Goal: Obtain resource: Obtain resource

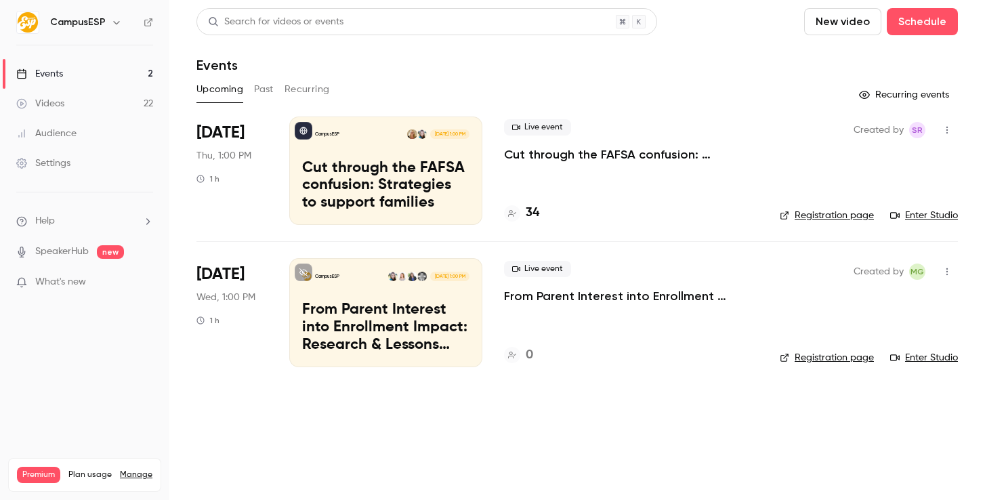
click at [261, 87] on button "Past" at bounding box center [264, 90] width 20 height 22
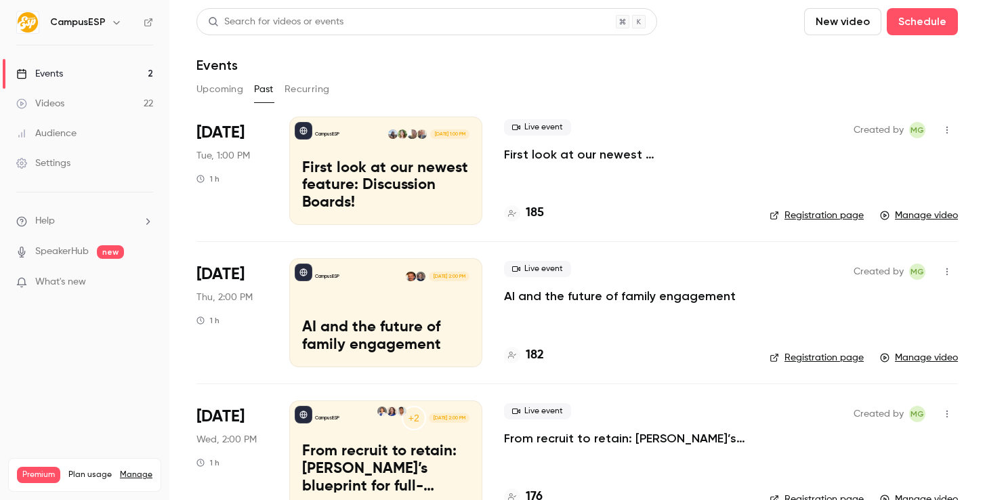
click at [211, 79] on button "Upcoming" at bounding box center [219, 90] width 47 height 22
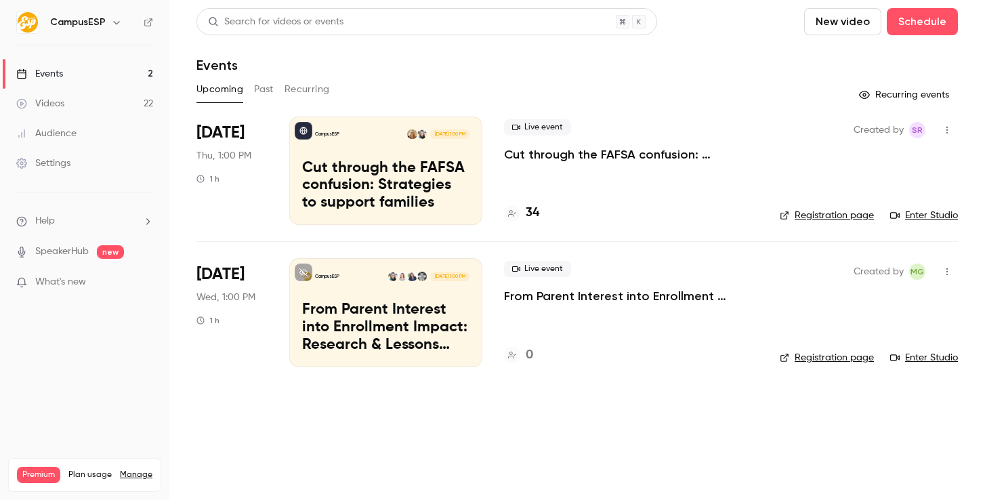
click at [236, 152] on span "Thu, 1:00 PM" at bounding box center [223, 156] width 55 height 14
click at [410, 170] on p "Cut through the FAFSA confusion: Strategies to support families" at bounding box center [385, 186] width 167 height 52
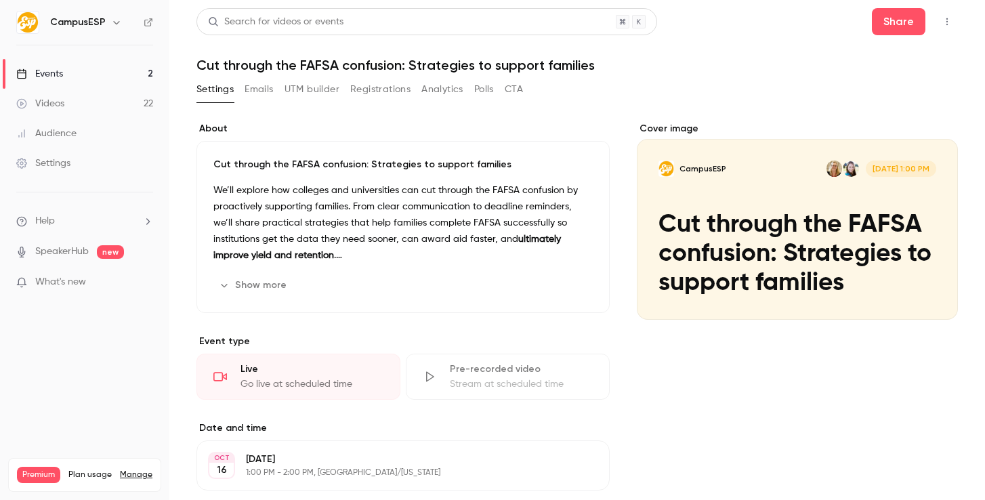
click at [406, 91] on button "Registrations" at bounding box center [380, 90] width 60 height 22
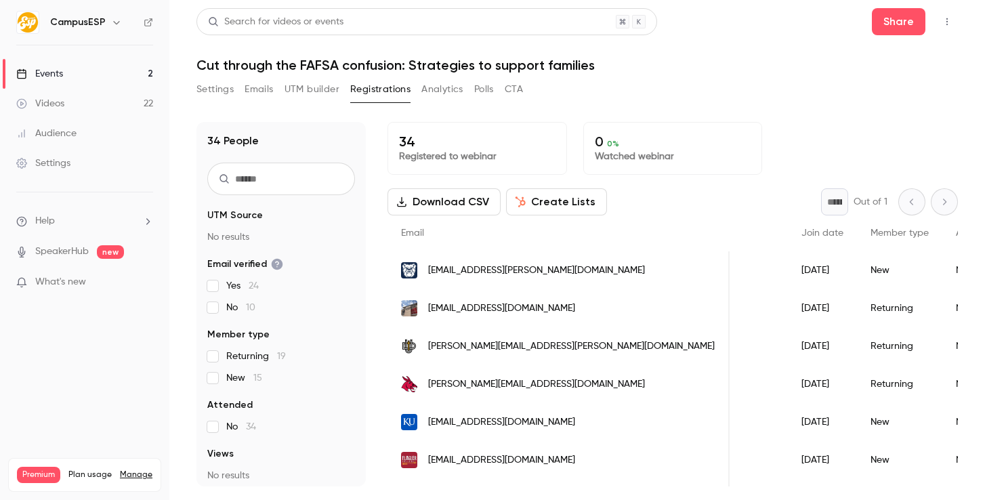
click at [93, 79] on link "Events 2" at bounding box center [84, 74] width 169 height 30
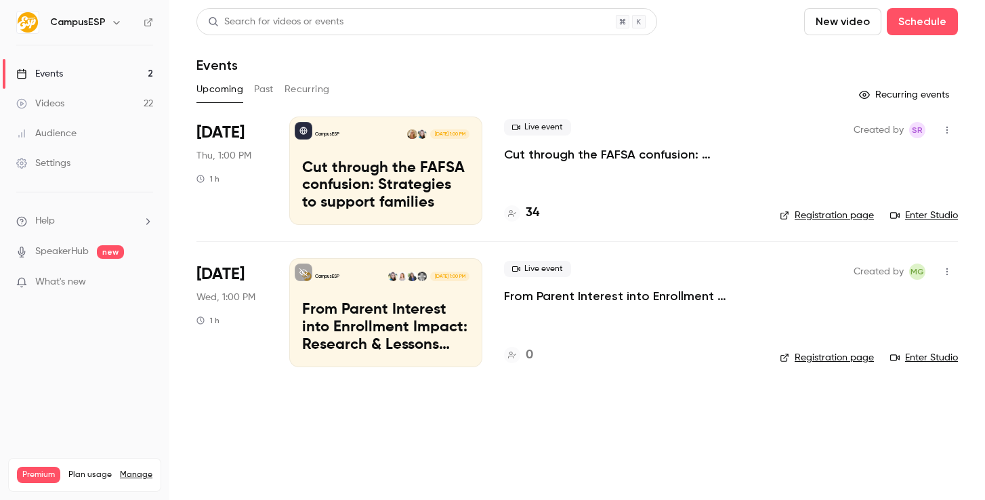
click at [264, 95] on button "Past" at bounding box center [264, 90] width 20 height 22
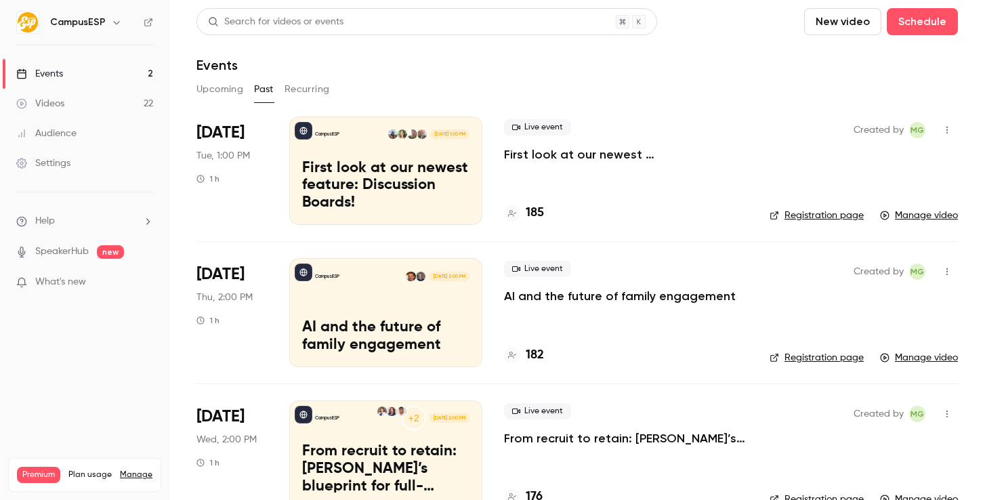
click at [223, 98] on button "Upcoming" at bounding box center [219, 90] width 47 height 22
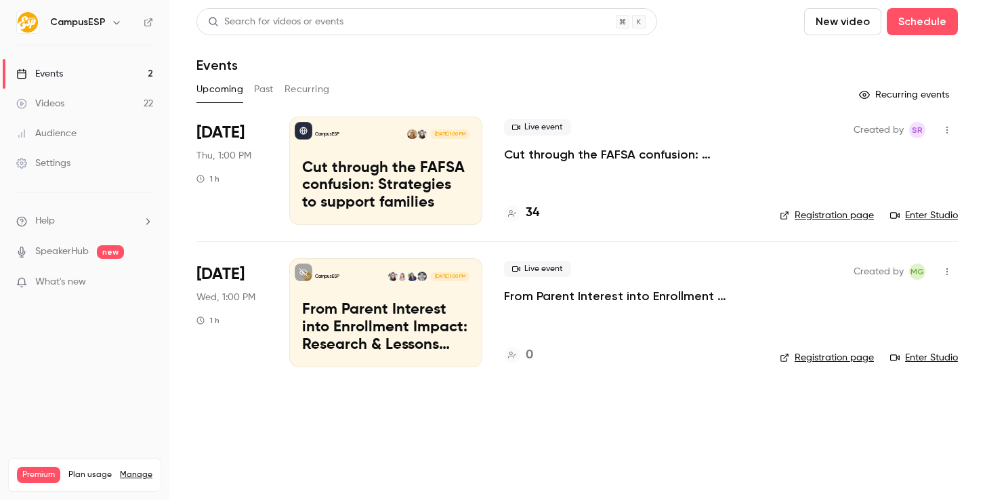
click at [265, 83] on button "Past" at bounding box center [264, 90] width 20 height 22
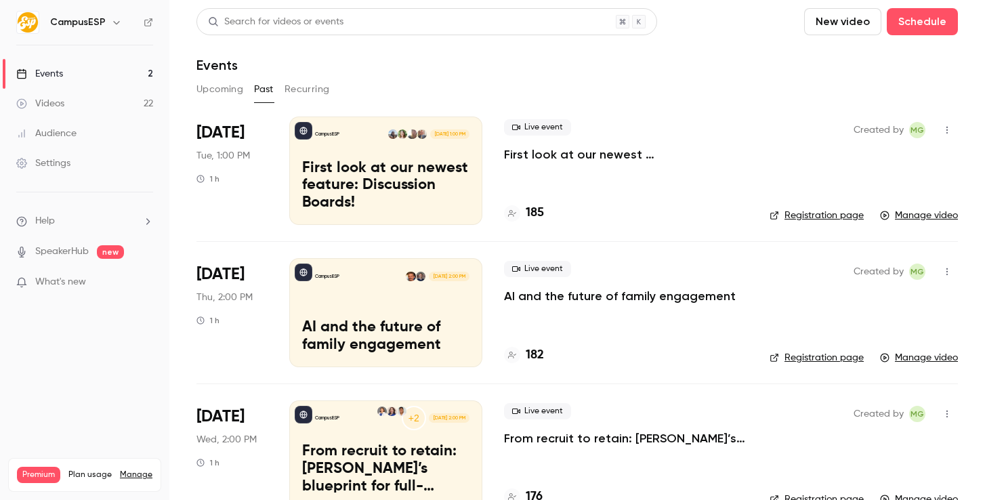
scroll to position [95, 0]
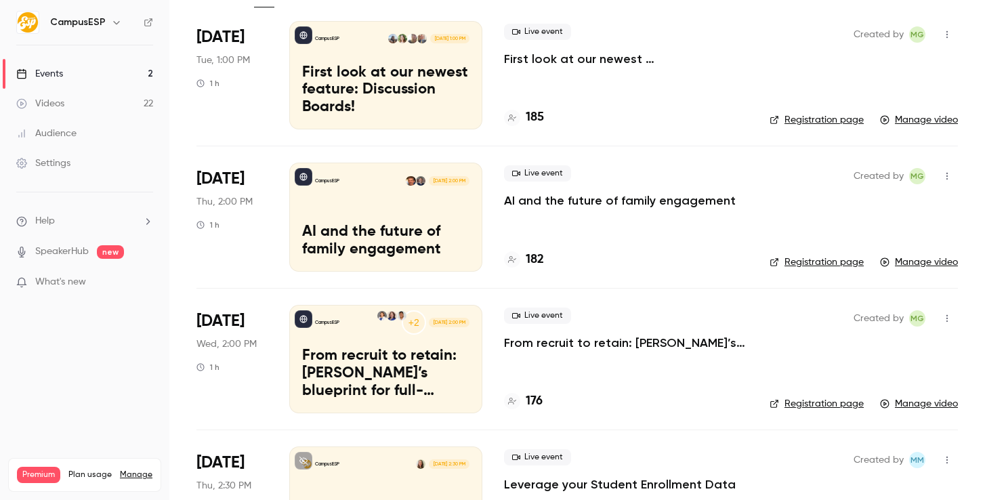
click at [524, 200] on p "AI and the future of family engagement" at bounding box center [620, 200] width 232 height 16
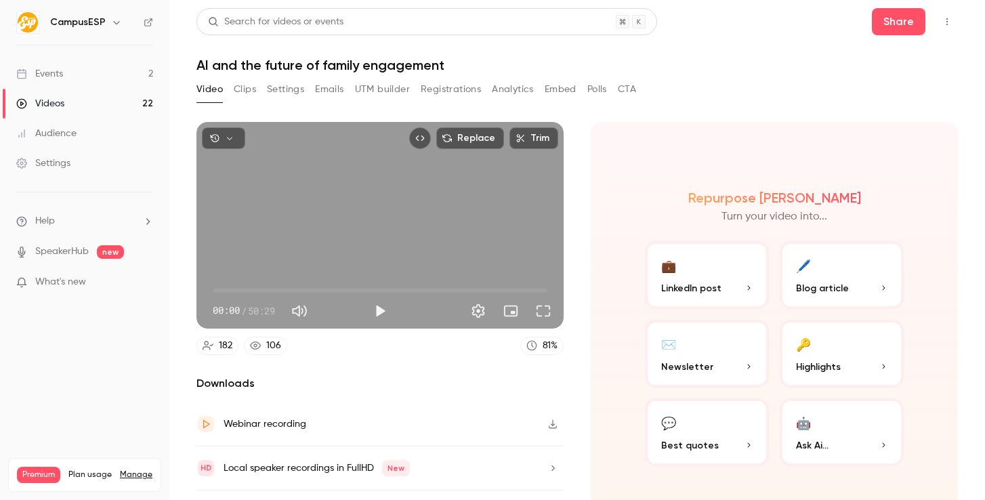
click at [234, 95] on button "Clips" at bounding box center [245, 90] width 22 height 22
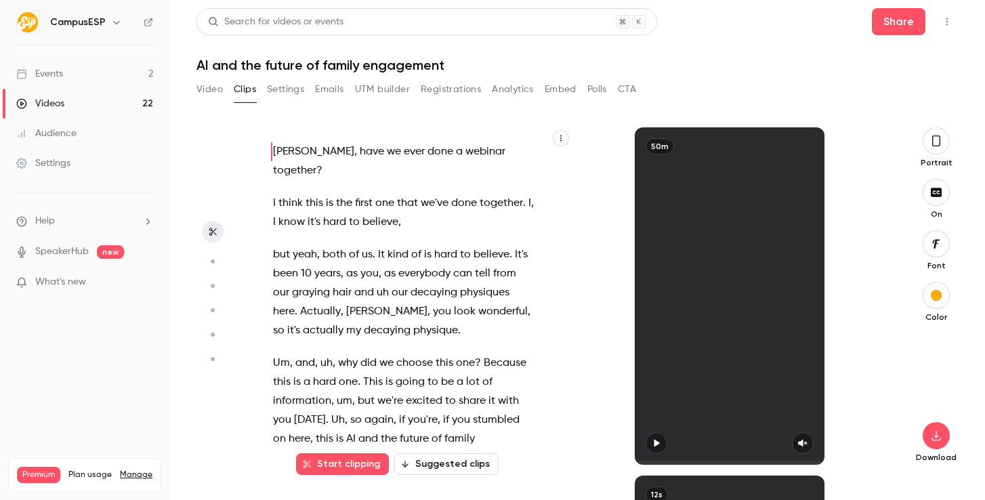
click at [569, 135] on div "[PERSON_NAME] , have we ever done a webinar together ? I think this is the firs…" at bounding box center [414, 295] width 316 height 337
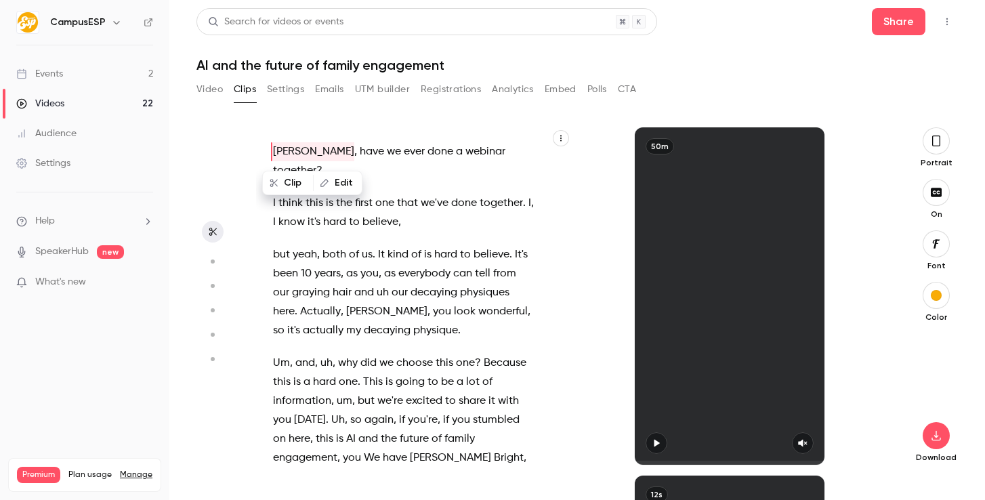
click at [567, 135] on button "button" at bounding box center [561, 138] width 16 height 16
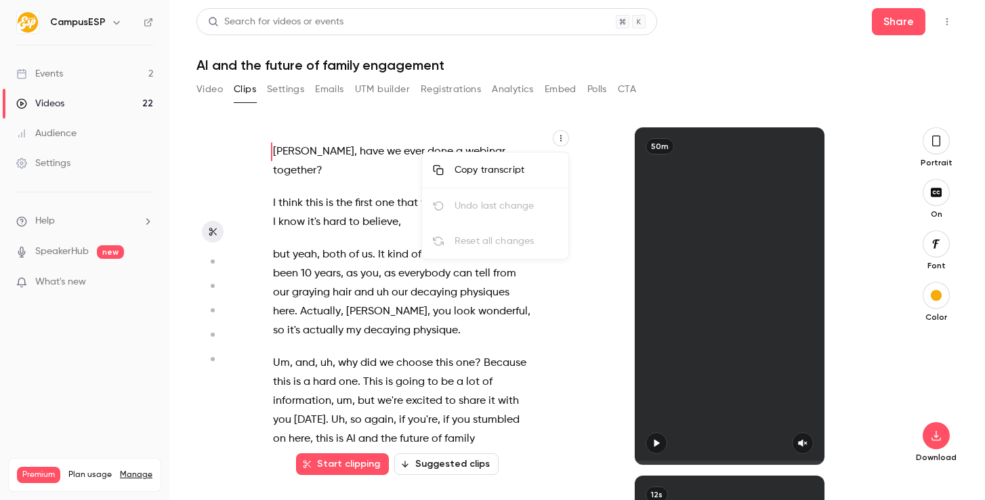
click at [530, 154] on li "Copy transcript" at bounding box center [495, 170] width 146 height 36
